Goal: Task Accomplishment & Management: Manage account settings

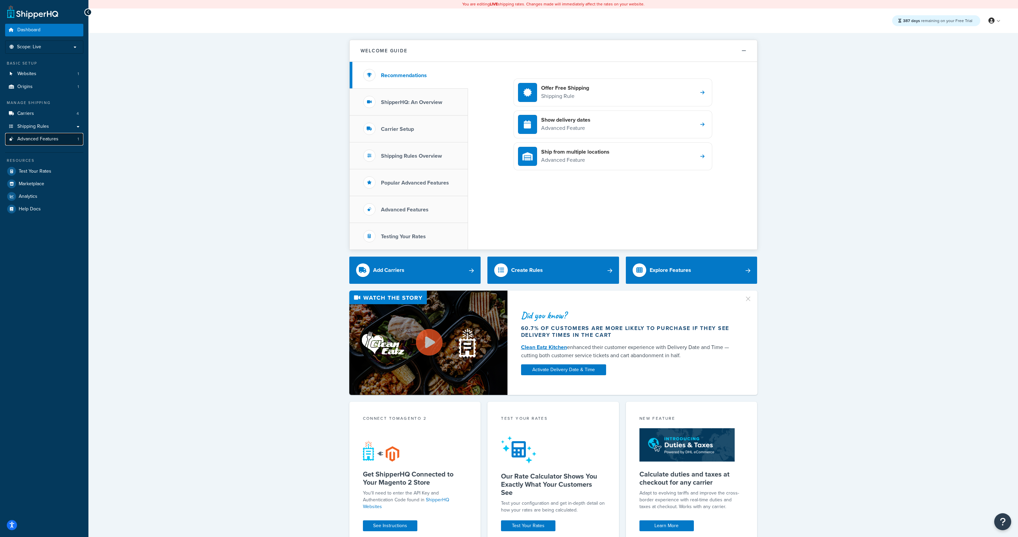
click at [59, 141] on link "Advanced Features 1" at bounding box center [44, 139] width 78 height 13
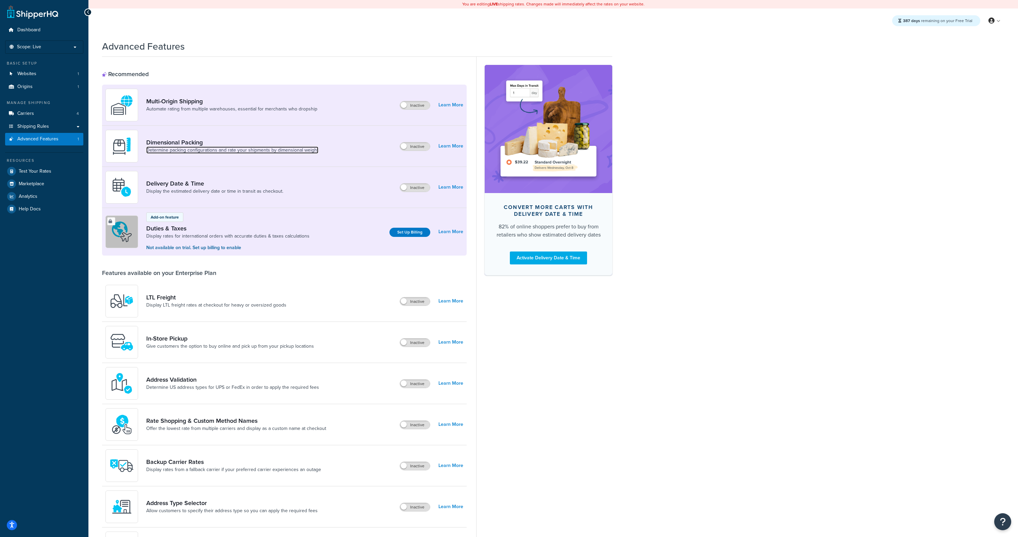
click at [285, 150] on link "Determine packing configurations and rate your shipments by dimensional weight" at bounding box center [232, 150] width 172 height 7
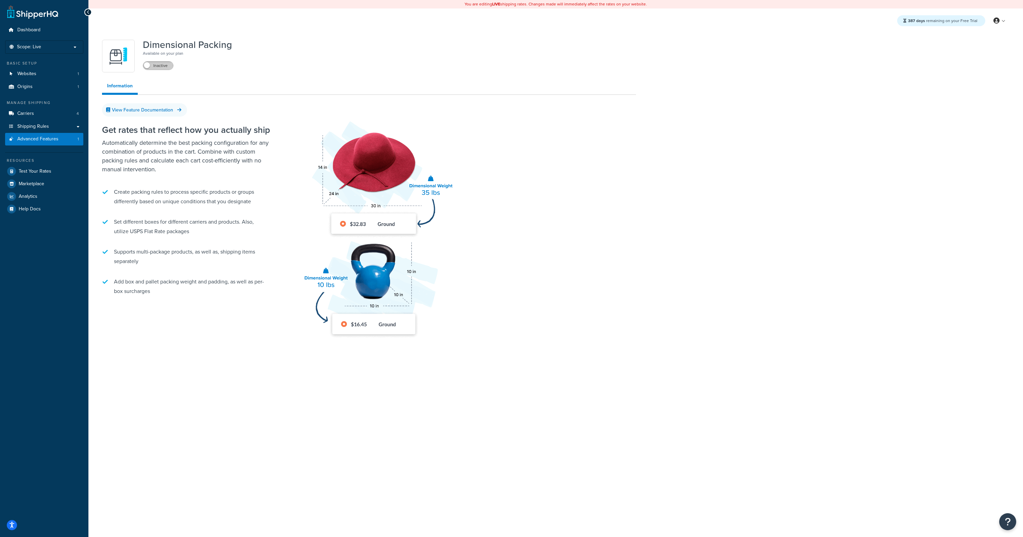
click at [160, 67] on label "Inactive" at bounding box center [158, 66] width 30 height 8
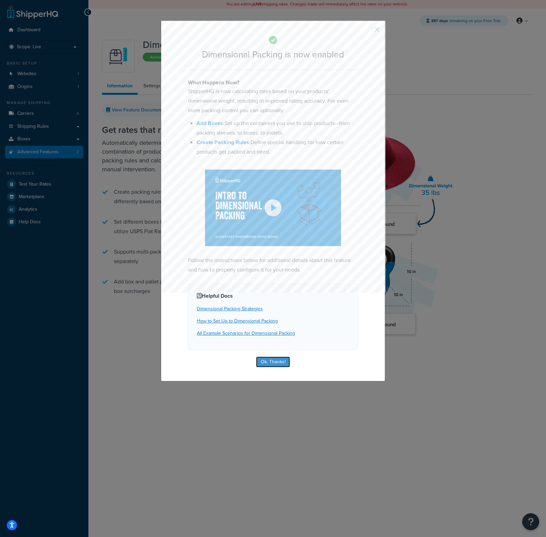
click at [273, 357] on button "Ok, Thanks!" at bounding box center [273, 362] width 34 height 11
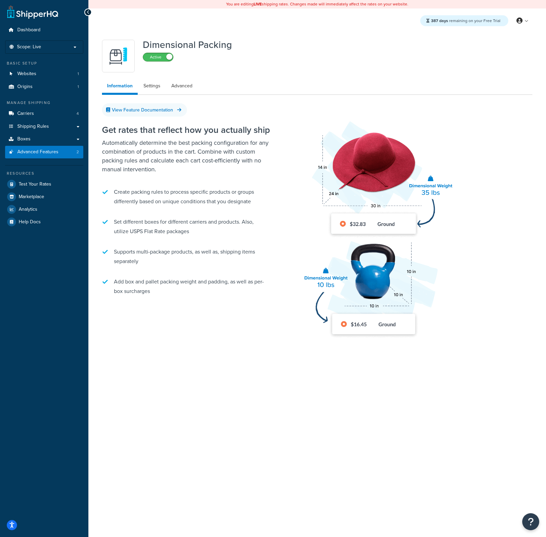
click at [168, 57] on span at bounding box center [169, 57] width 6 height 6
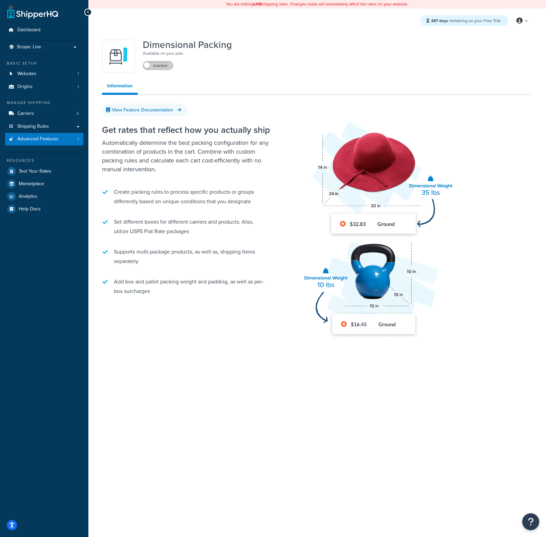
click at [159, 65] on label "Inactive" at bounding box center [158, 66] width 30 height 8
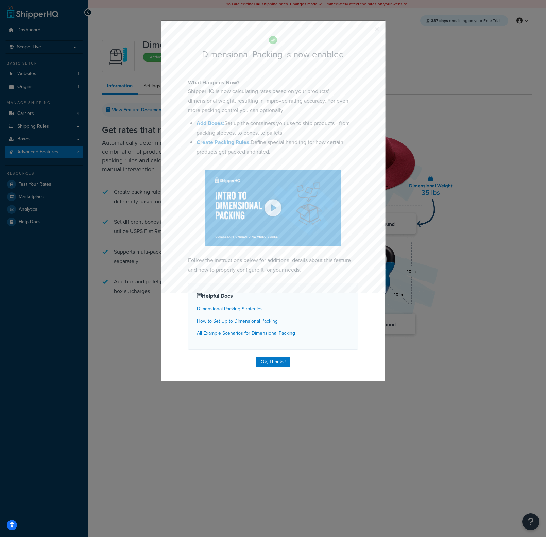
click at [368, 31] on button "button" at bounding box center [367, 32] width 2 height 2
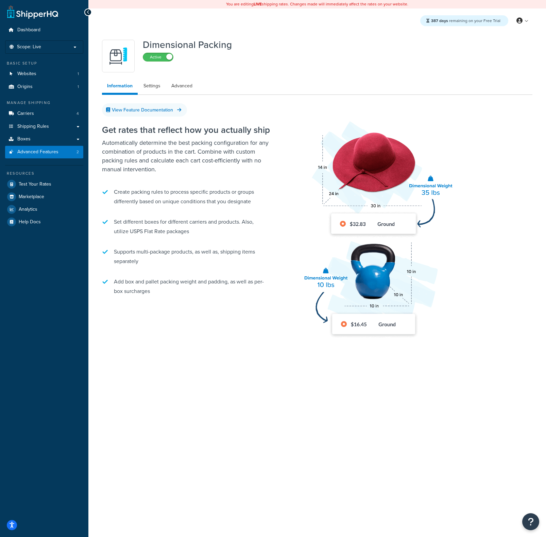
click at [154, 57] on label "Active" at bounding box center [158, 57] width 30 height 8
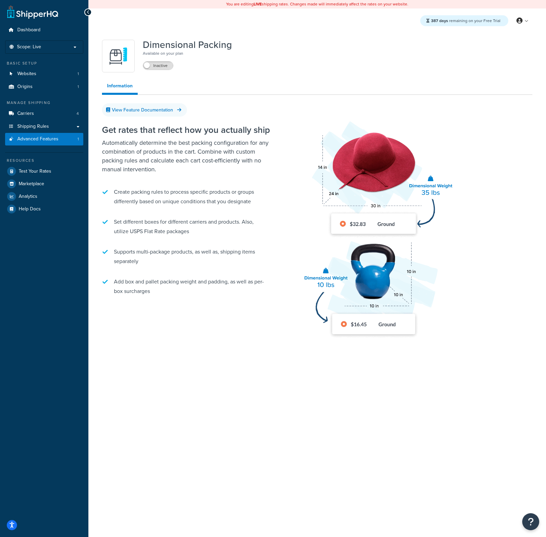
click at [376, 177] on img at bounding box center [374, 227] width 163 height 245
click at [384, 260] on img at bounding box center [374, 227] width 163 height 245
click at [160, 65] on label "Inactive" at bounding box center [158, 66] width 30 height 8
